Goal: Contribute content

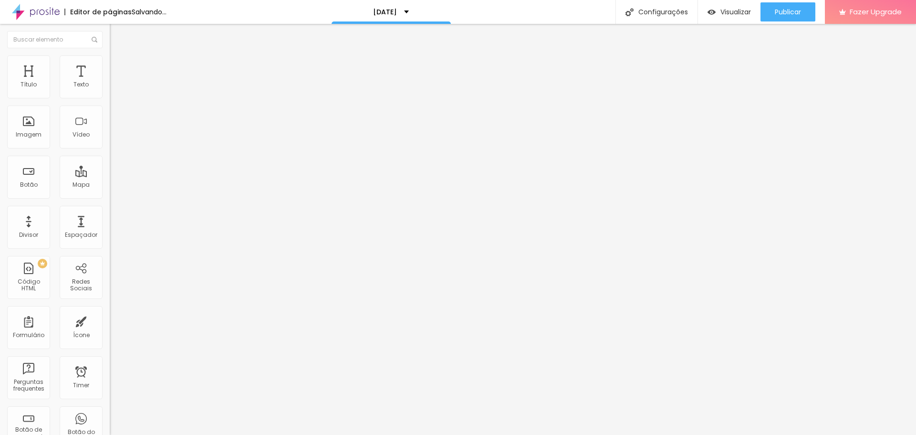
click at [110, 82] on span "Trocar imagem" at bounding box center [136, 78] width 52 height 8
type input "52"
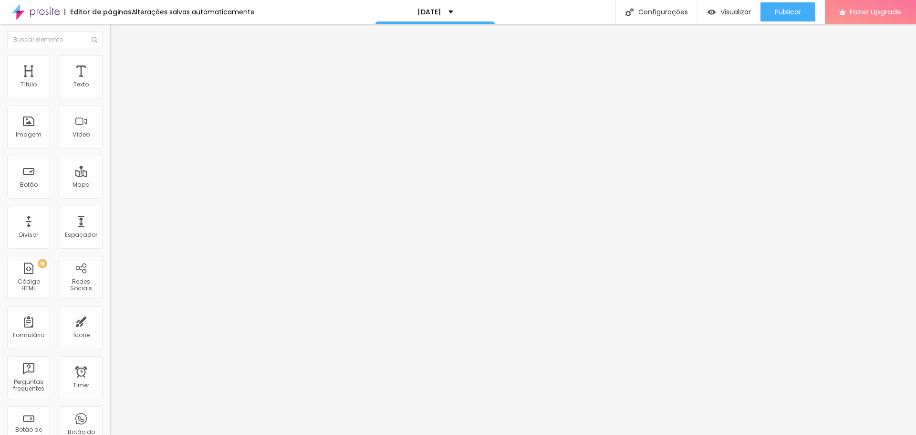
type input "52"
type input "51"
click at [110, 225] on input "range" at bounding box center [141, 229] width 62 height 8
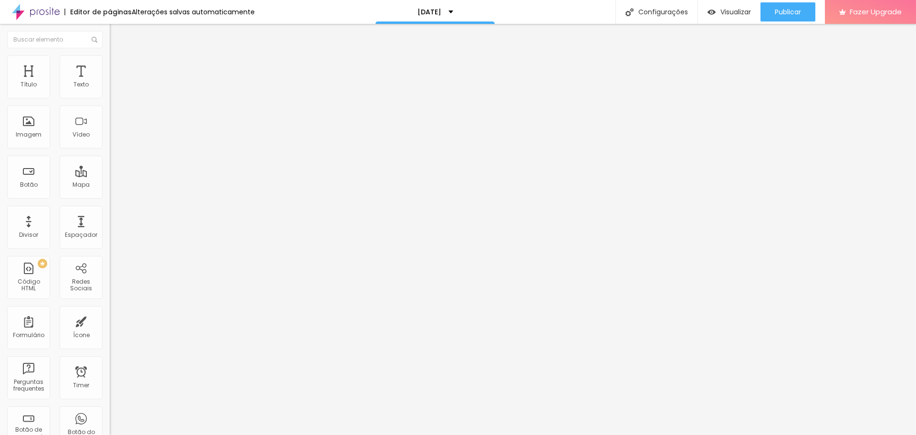
click at [110, 59] on img at bounding box center [114, 59] width 9 height 9
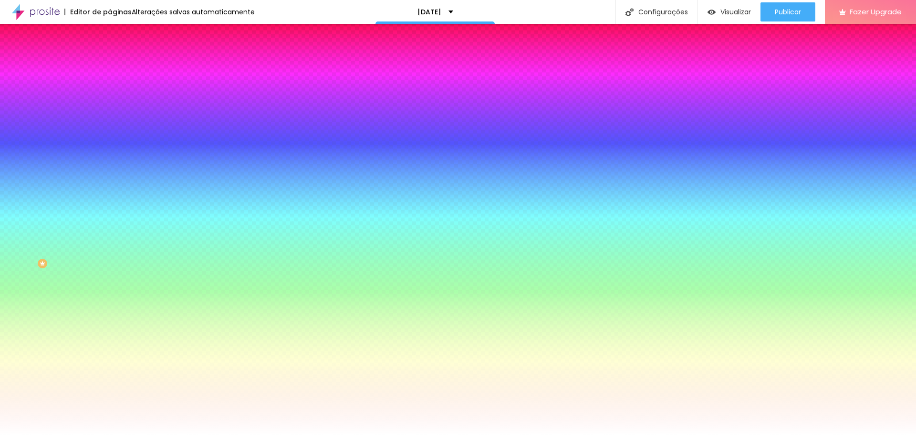
click at [110, 88] on span "Trocar imagem" at bounding box center [136, 84] width 52 height 8
